Goal: Task Accomplishment & Management: Use online tool/utility

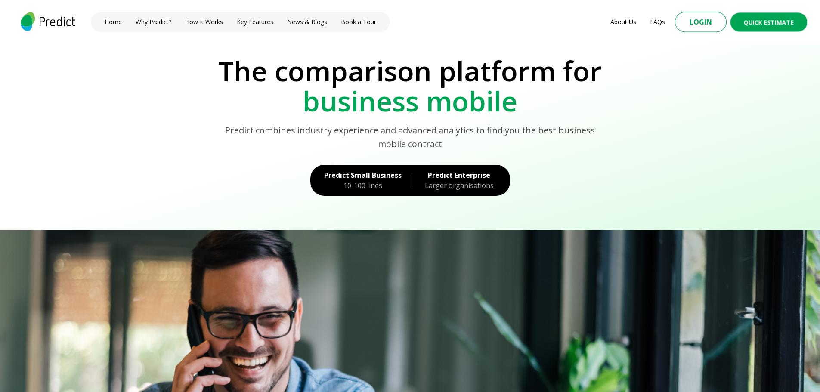
click at [705, 25] on button "Login" at bounding box center [701, 22] width 52 height 20
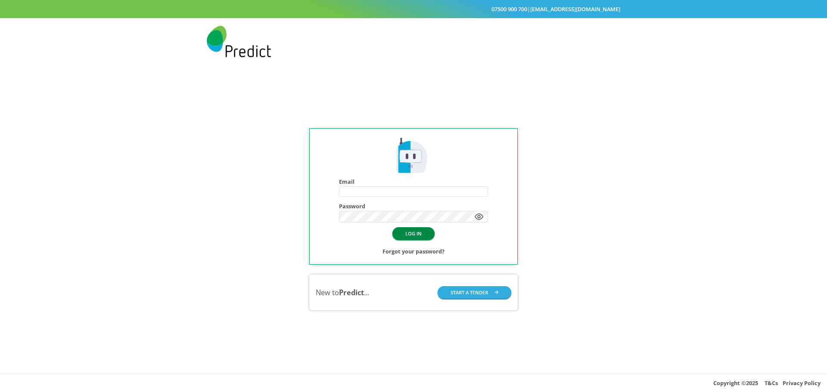
type input "**********"
click at [414, 236] on button "LOG IN" at bounding box center [413, 233] width 42 height 12
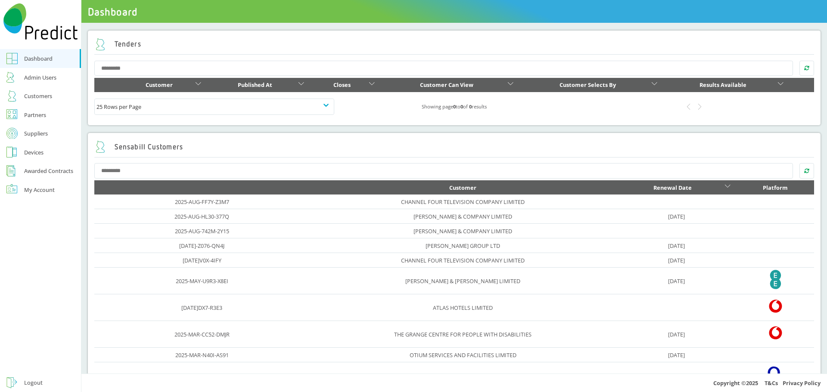
click at [26, 97] on div "Customers" at bounding box center [38, 96] width 28 height 10
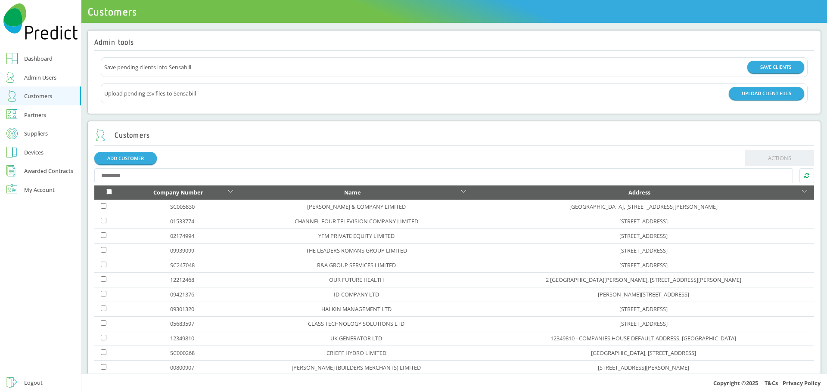
click at [309, 220] on link "CHANNEL FOUR TELEVISION COMPANY LIMITED" at bounding box center [356, 221] width 124 height 8
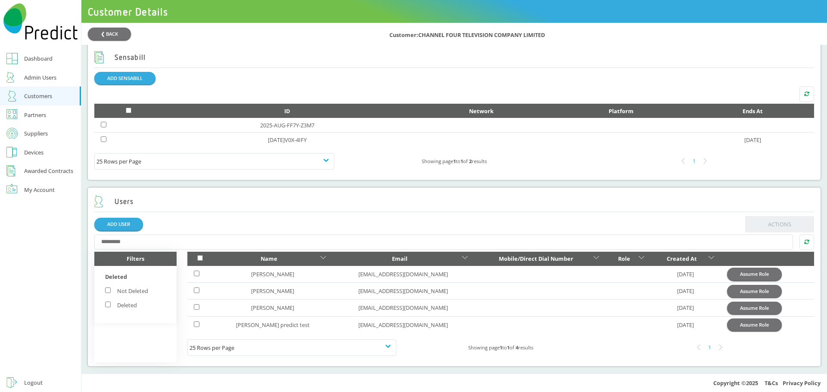
scroll to position [474, 0]
click at [741, 276] on button "Assume Role" at bounding box center [754, 274] width 55 height 12
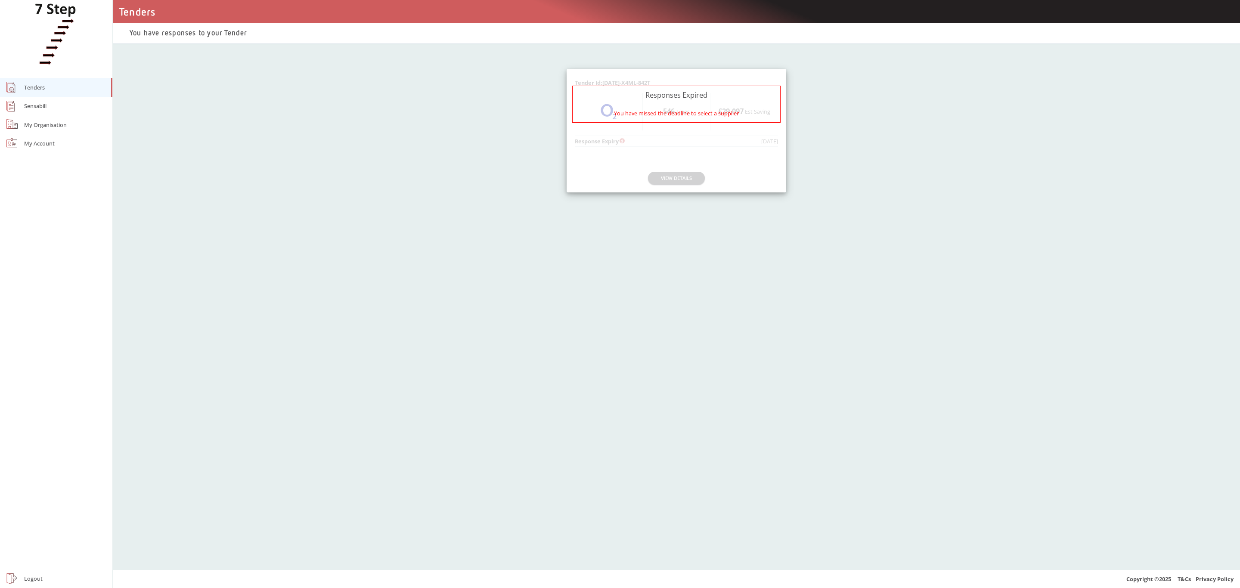
click at [29, 106] on div "Sensabill" at bounding box center [35, 106] width 22 height 10
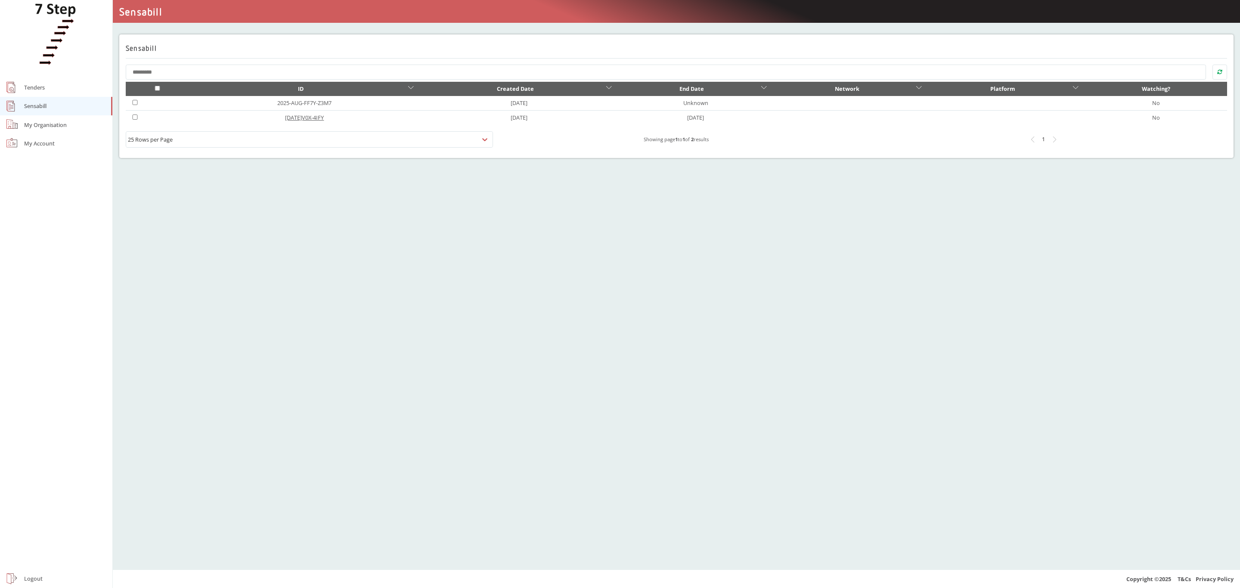
click at [313, 118] on link "[DATE]V0X-4IFY" at bounding box center [304, 118] width 39 height 8
